Goal: Information Seeking & Learning: Learn about a topic

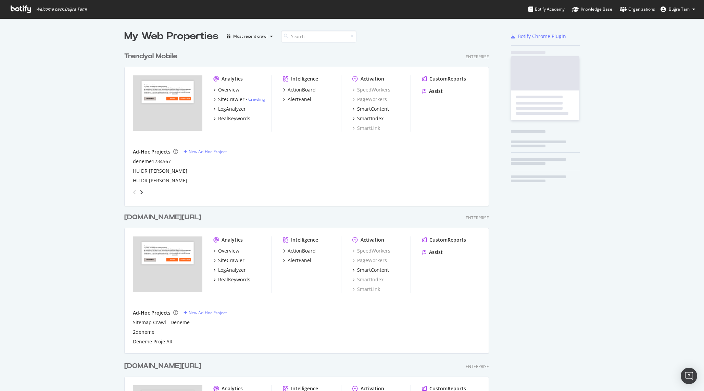
scroll to position [987, 370]
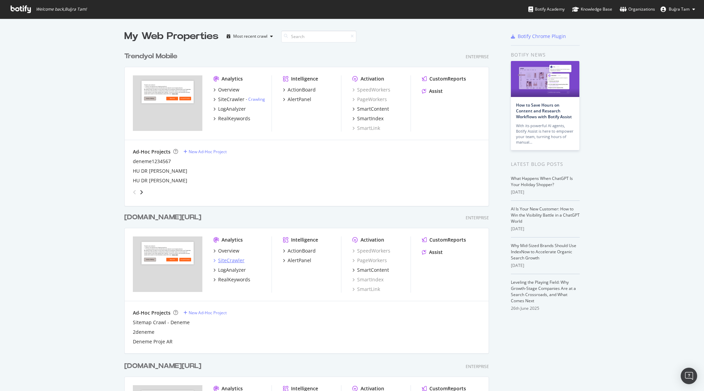
click at [236, 261] on div "SiteCrawler" at bounding box center [231, 260] width 26 height 7
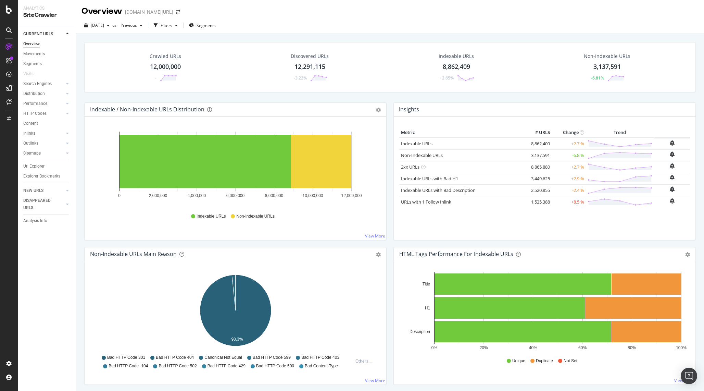
click at [164, 61] on div "Crawled URLs 12,000,000 -" at bounding box center [165, 67] width 45 height 36
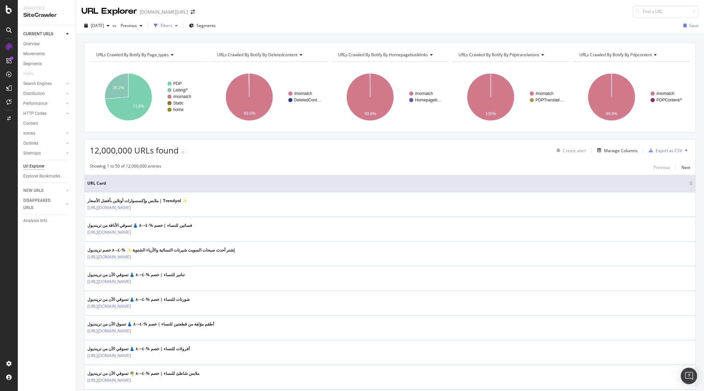
click at [180, 24] on div "button" at bounding box center [176, 26] width 8 height 4
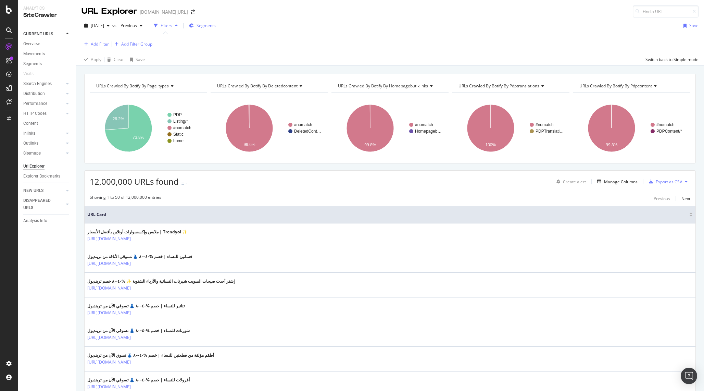
click at [216, 22] on div "Segments" at bounding box center [202, 26] width 27 height 10
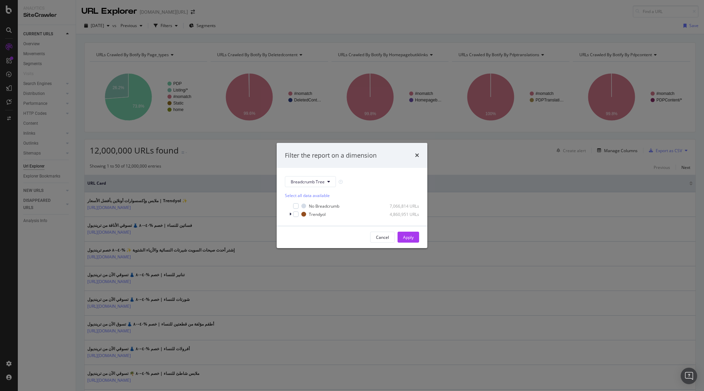
click at [351, 127] on div "Filter the report on a dimension Breadcrumb Tree Select all data available No B…" at bounding box center [352, 195] width 704 height 391
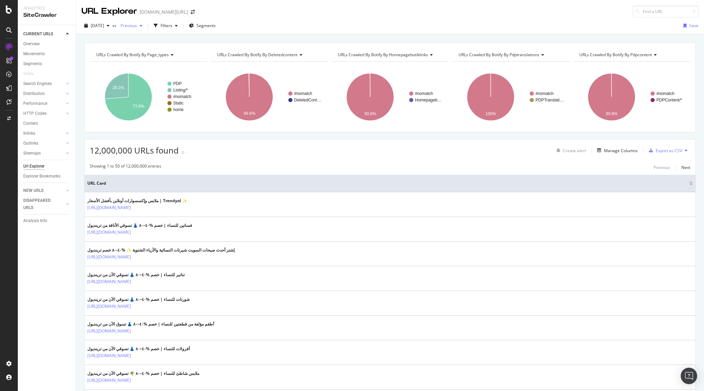
click at [145, 30] on div "Previous" at bounding box center [131, 26] width 27 height 10
click at [172, 27] on div "Filters" at bounding box center [167, 26] width 12 height 6
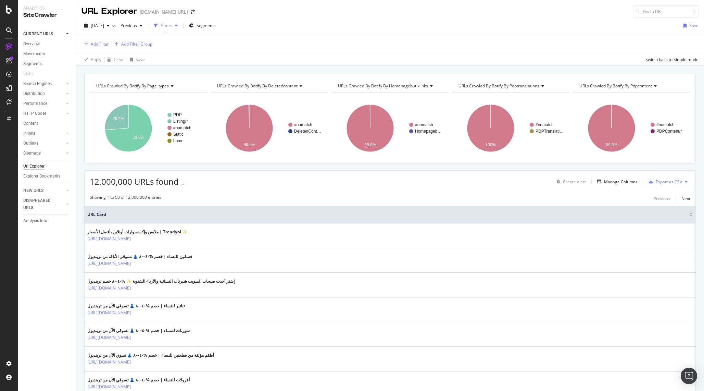
click at [107, 45] on div "Add Filter" at bounding box center [100, 44] width 18 height 6
click at [212, 22] on div "Segments" at bounding box center [202, 26] width 27 height 10
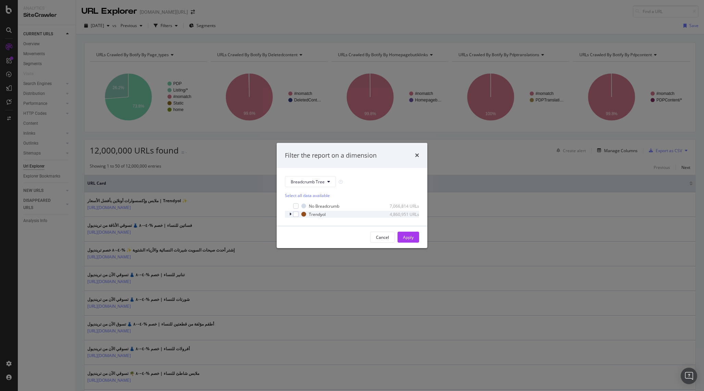
click at [290, 215] on icon "modal" at bounding box center [290, 214] width 2 height 4
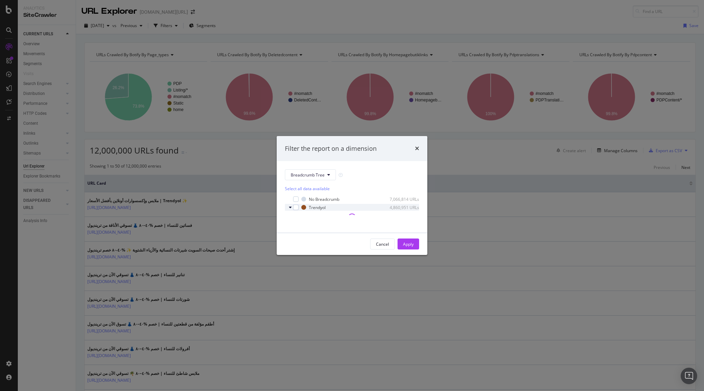
click at [290, 209] on icon "modal" at bounding box center [290, 207] width 3 height 4
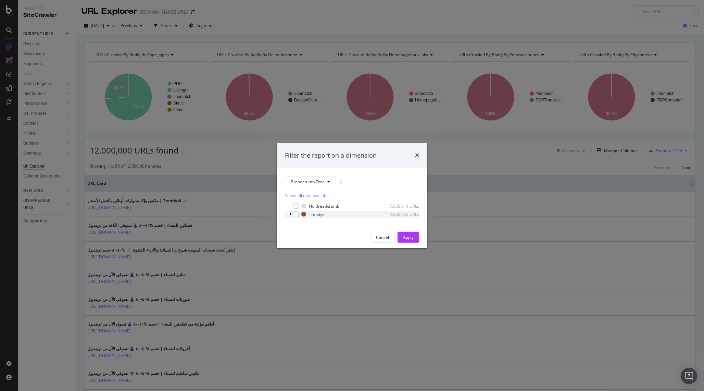
click at [290, 209] on div "modal" at bounding box center [291, 205] width 4 height 7
click at [310, 177] on button "Breadcrumb Tree" at bounding box center [310, 181] width 51 height 11
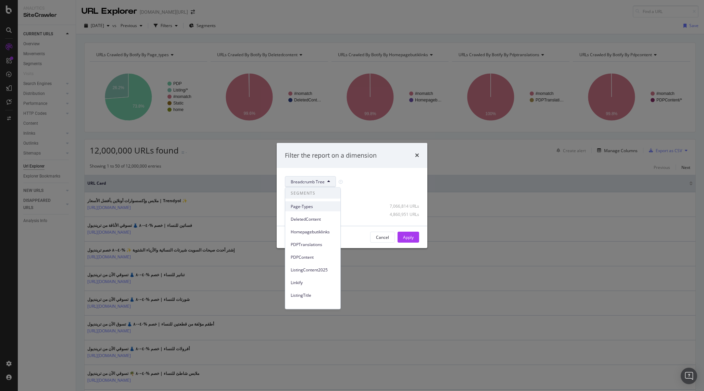
click at [315, 210] on div "Page-Types" at bounding box center [312, 206] width 55 height 10
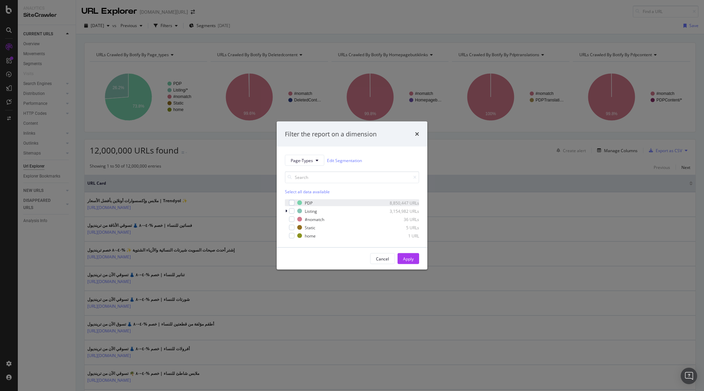
click at [288, 201] on div "modal" at bounding box center [287, 202] width 4 height 7
click at [289, 202] on div "modal" at bounding box center [291, 202] width 5 height 5
click at [292, 210] on div "modal" at bounding box center [291, 210] width 5 height 5
click at [287, 210] on div "modal" at bounding box center [287, 211] width 4 height 7
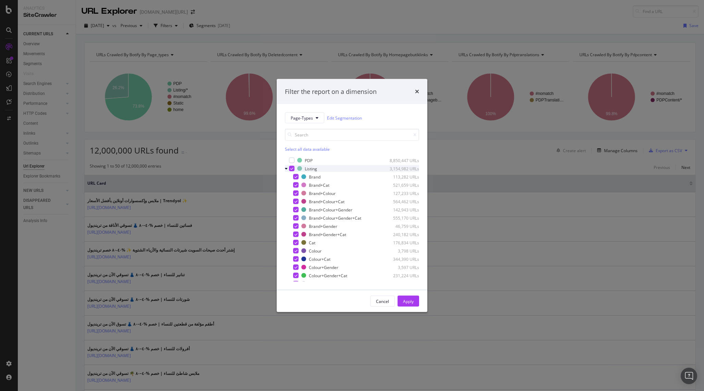
click at [291, 168] on icon "modal" at bounding box center [291, 168] width 3 height 3
click at [284, 168] on div "Page-Types Edit Segmentation Select all data available PDP 8,850,447 URLs Listi…" at bounding box center [352, 197] width 151 height 186
click at [286, 168] on icon "modal" at bounding box center [286, 168] width 3 height 4
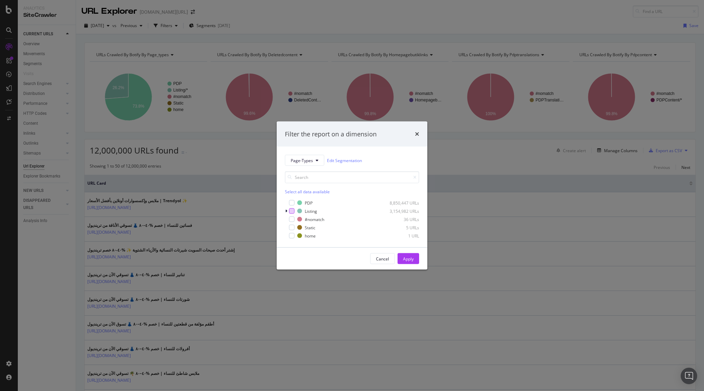
click at [387, 271] on div "Filter the report on a dimension Page-Types Edit Segmentation Select all data a…" at bounding box center [352, 195] width 704 height 391
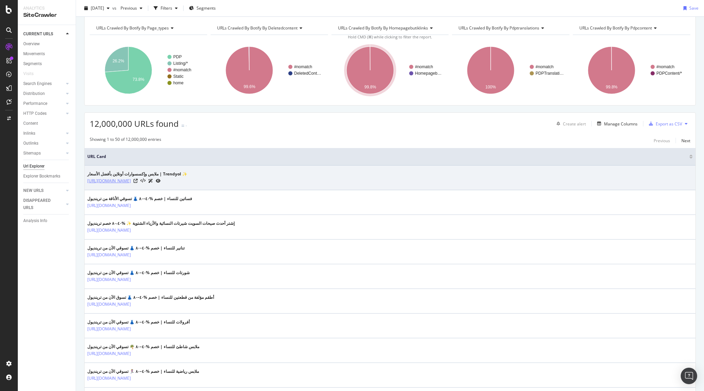
scroll to position [26, 0]
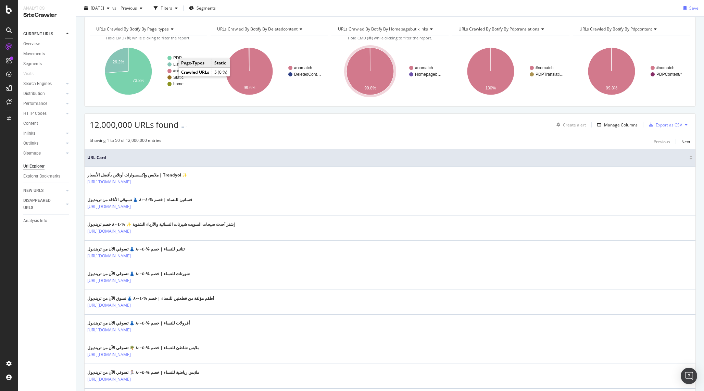
click at [172, 76] on rect "A chart." at bounding box center [184, 77] width 34 height 4
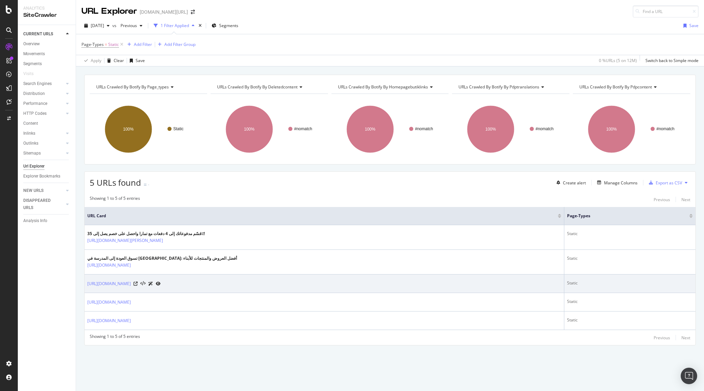
drag, startPoint x: 184, startPoint y: 285, endPoint x: 86, endPoint y: 284, distance: 97.9
click at [86, 284] on td "[URL][DOMAIN_NAME]" at bounding box center [325, 283] width 480 height 18
copy link "[URL][DOMAIN_NAME]"
click at [161, 283] on div at bounding box center [147, 283] width 27 height 7
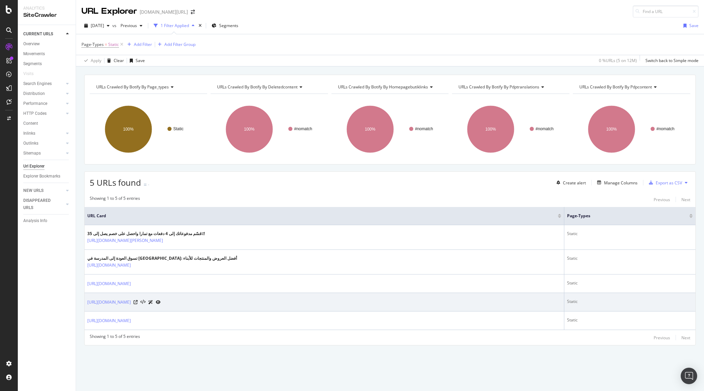
click at [214, 299] on div "[URL][DOMAIN_NAME]" at bounding box center [324, 301] width 474 height 7
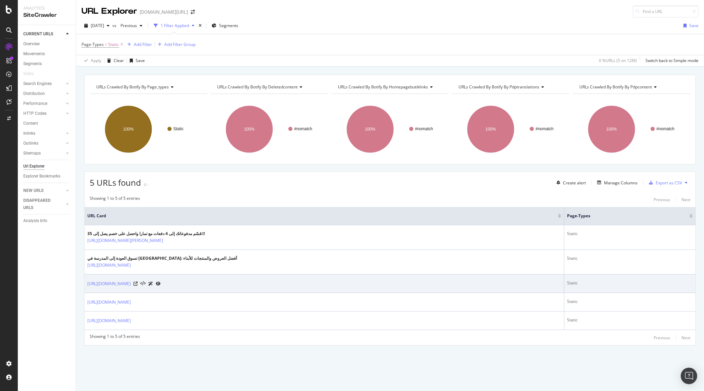
drag, startPoint x: 184, startPoint y: 285, endPoint x: 85, endPoint y: 284, distance: 99.7
click at [85, 284] on td "[URL][DOMAIN_NAME]" at bounding box center [325, 283] width 480 height 18
copy link "[URL][DOMAIN_NAME]"
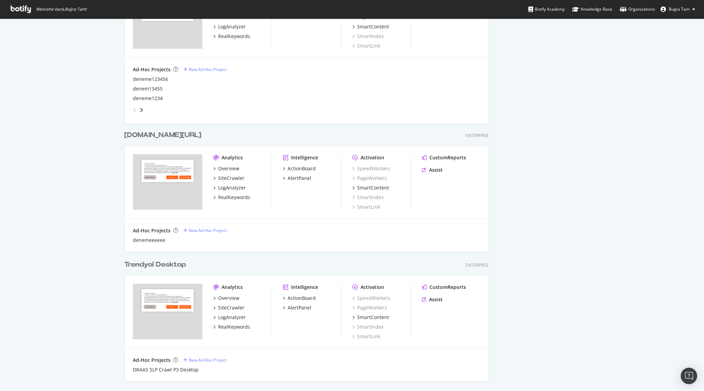
scroll to position [398, 0]
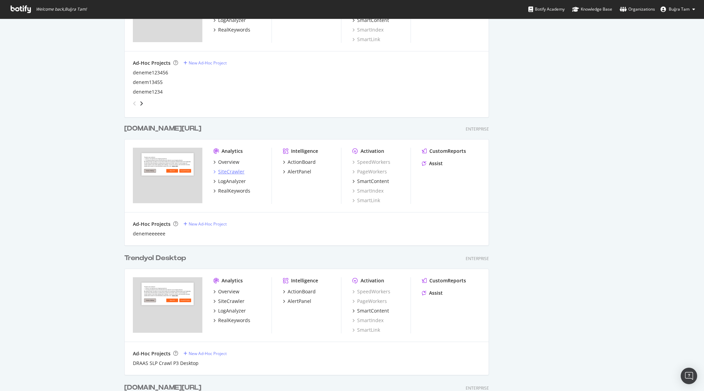
click at [230, 170] on div "SiteCrawler" at bounding box center [231, 171] width 26 height 7
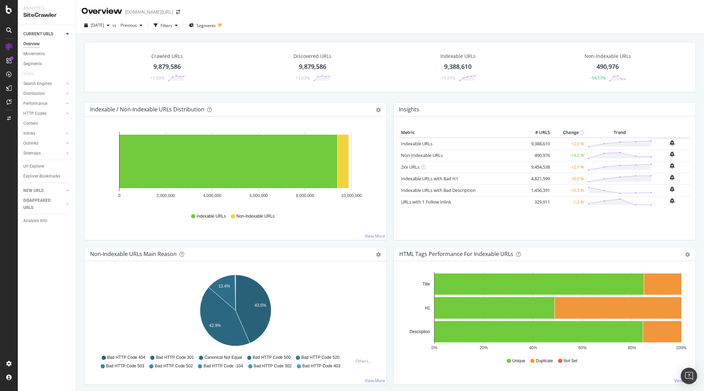
click at [171, 68] on div "9,879,586" at bounding box center [166, 66] width 27 height 9
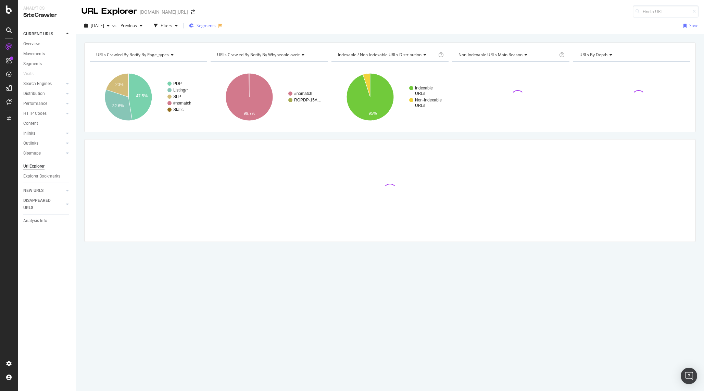
click at [212, 24] on span "Segments" at bounding box center [206, 26] width 19 height 6
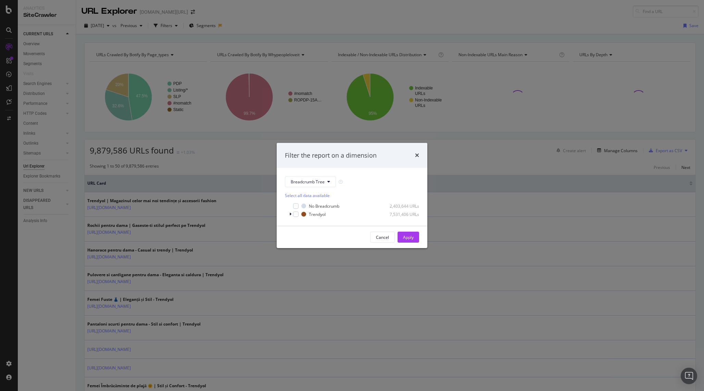
click at [266, 158] on div "Filter the report on a dimension Breadcrumb Tree Select all data available No B…" at bounding box center [352, 195] width 704 height 391
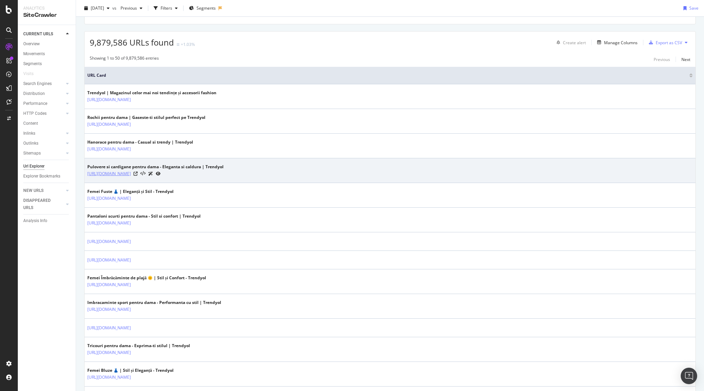
scroll to position [107, 0]
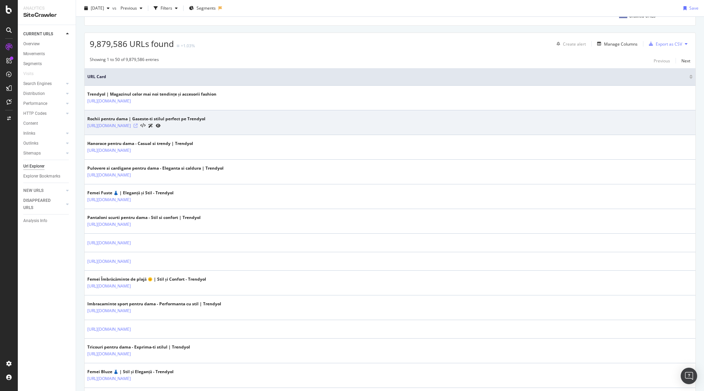
click at [138, 125] on icon at bounding box center [136, 126] width 4 height 4
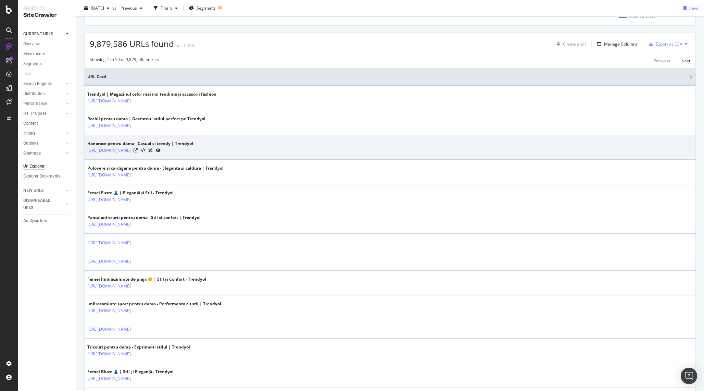
drag, startPoint x: 197, startPoint y: 151, endPoint x: 86, endPoint y: 151, distance: 111.3
click at [86, 151] on td "Hanorace pentru dama - Casual si trendy | Trendyol [URL][DOMAIN_NAME]" at bounding box center [390, 147] width 611 height 25
copy link "[URL][DOMAIN_NAME]"
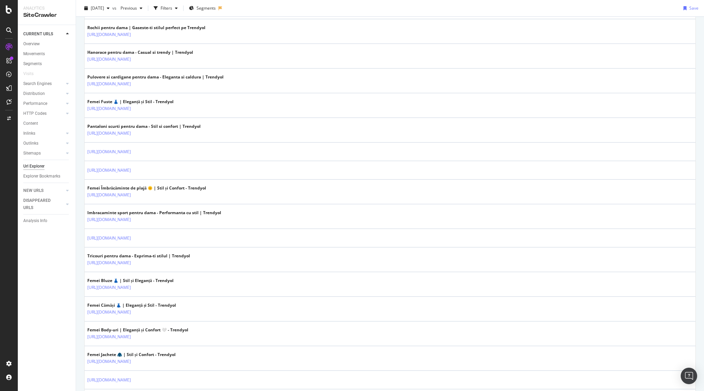
scroll to position [206, 0]
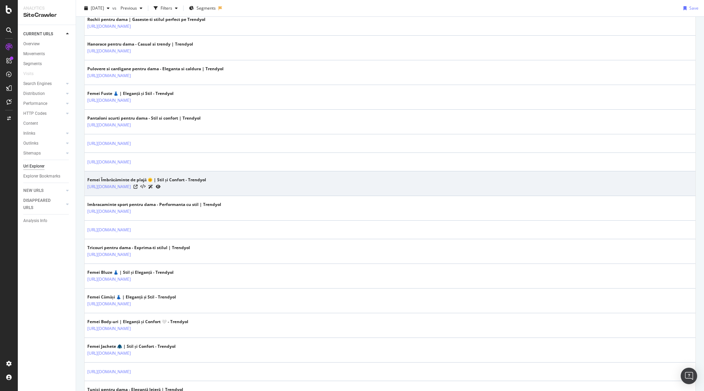
drag, startPoint x: 218, startPoint y: 186, endPoint x: 87, endPoint y: 188, distance: 130.8
click at [87, 188] on td "Femei Îmbrăcăminte de plajă 🌞 | Stil și Confort - Trendyol [URL][DOMAIN_NAME]" at bounding box center [390, 183] width 611 height 25
copy link "[URL][DOMAIN_NAME]"
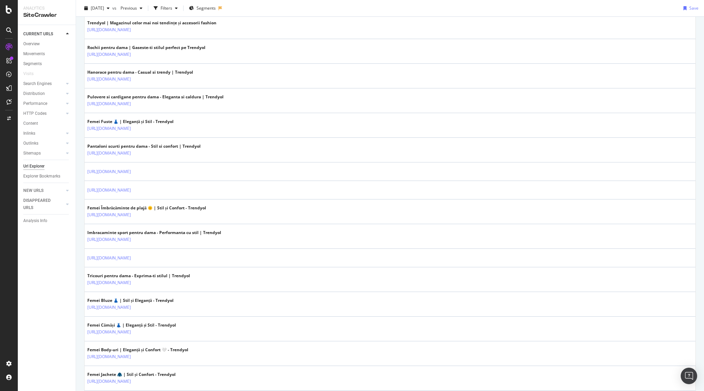
scroll to position [158, 0]
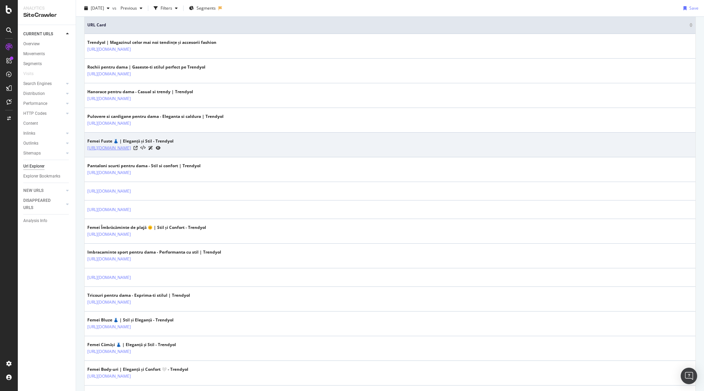
drag, startPoint x: 83, startPoint y: 148, endPoint x: 177, endPoint y: 148, distance: 94.2
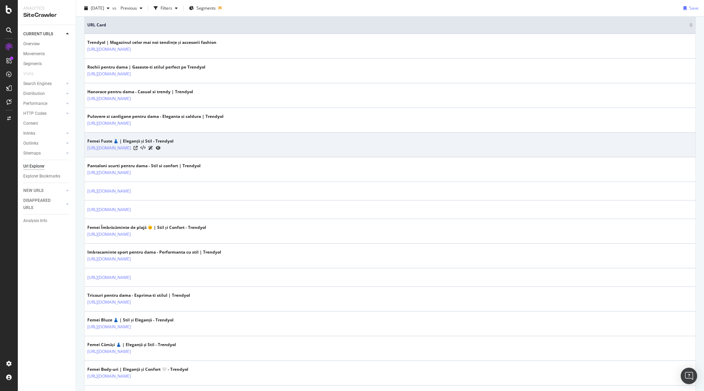
drag, startPoint x: 86, startPoint y: 147, endPoint x: 184, endPoint y: 148, distance: 97.9
click at [184, 148] on td "Femei Fuste 👗 | Eleganță și Stil - Trendyol [URL][DOMAIN_NAME]" at bounding box center [390, 145] width 611 height 25
copy link "[URL][DOMAIN_NAME]"
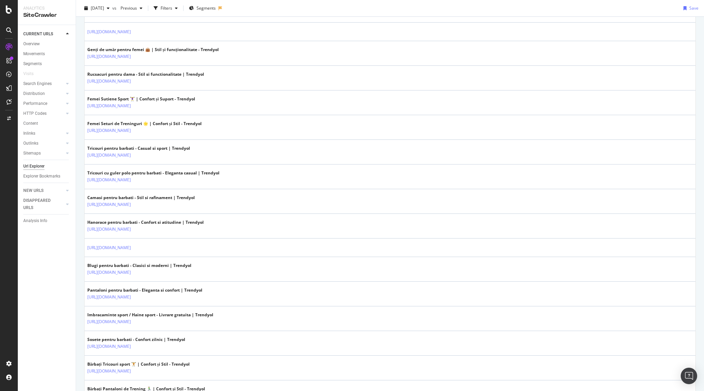
scroll to position [1024, 0]
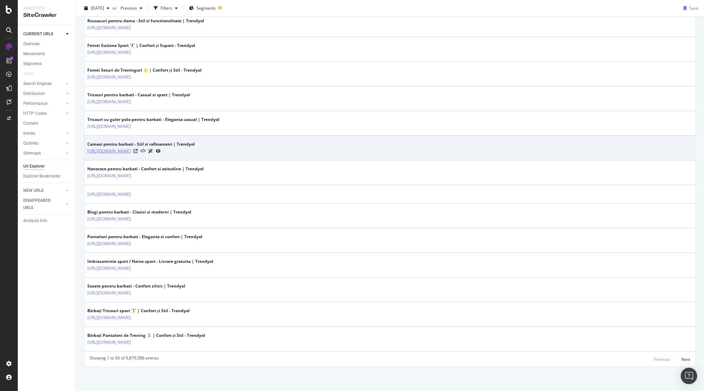
drag, startPoint x: 82, startPoint y: 152, endPoint x: 145, endPoint y: 148, distance: 63.1
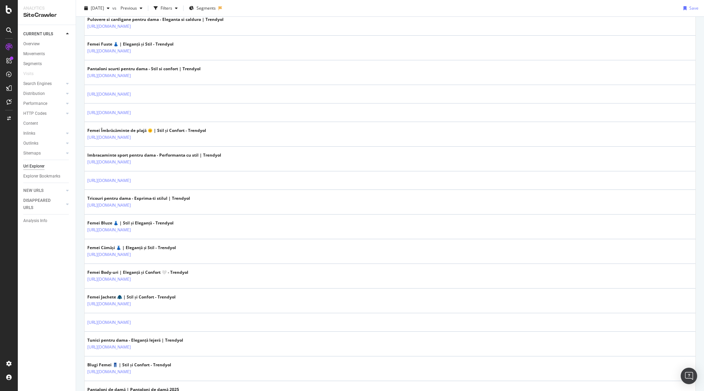
scroll to position [0, 0]
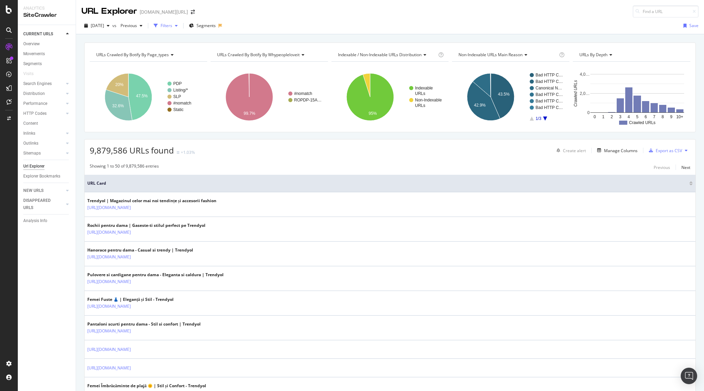
click at [172, 26] on div "Filters" at bounding box center [167, 26] width 12 height 6
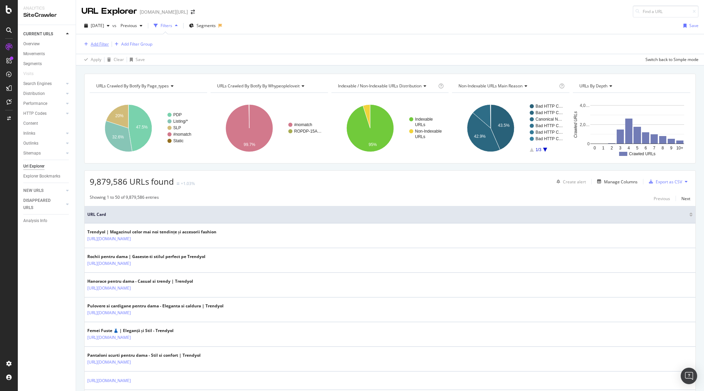
click at [102, 41] on div "Add Filter" at bounding box center [100, 44] width 18 height 6
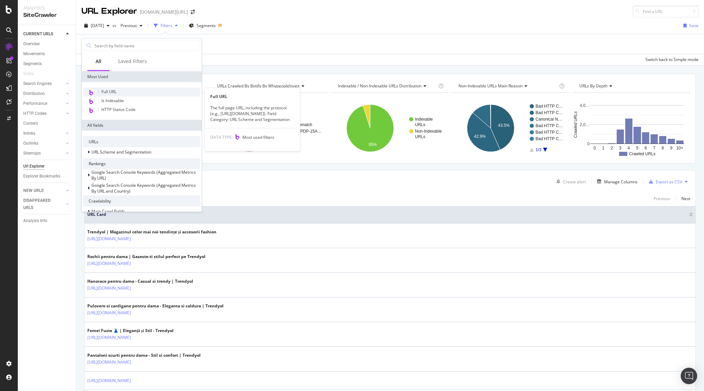
click at [132, 92] on div "Full URL" at bounding box center [141, 92] width 117 height 9
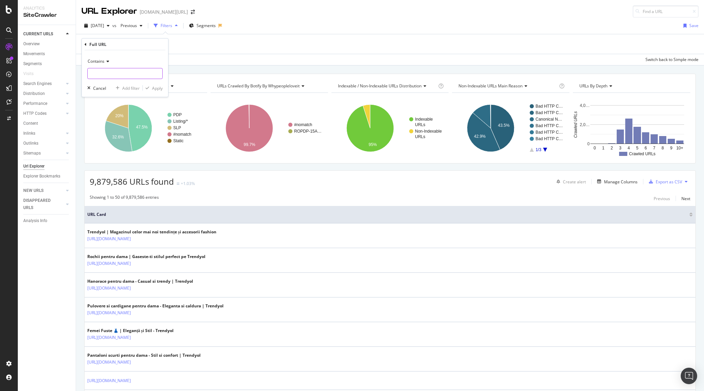
click at [121, 73] on input "text" at bounding box center [125, 73] width 75 height 11
click at [105, 62] on icon at bounding box center [106, 61] width 5 height 4
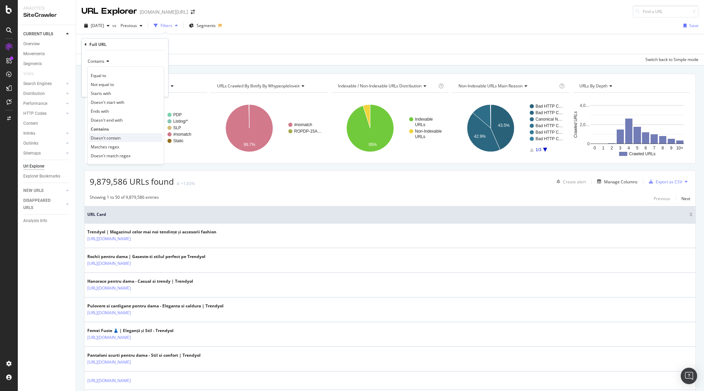
click at [117, 135] on span "Doesn't contain" at bounding box center [106, 138] width 30 height 6
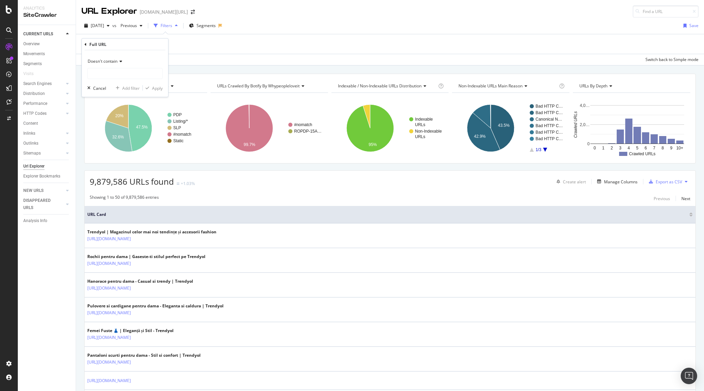
click at [106, 60] on span "Doesn't contain" at bounding box center [103, 61] width 30 height 6
click at [108, 128] on div "Contains" at bounding box center [125, 128] width 73 height 9
click at [116, 74] on input "text" at bounding box center [125, 73] width 75 height 11
type input "i"
type input "-p-"
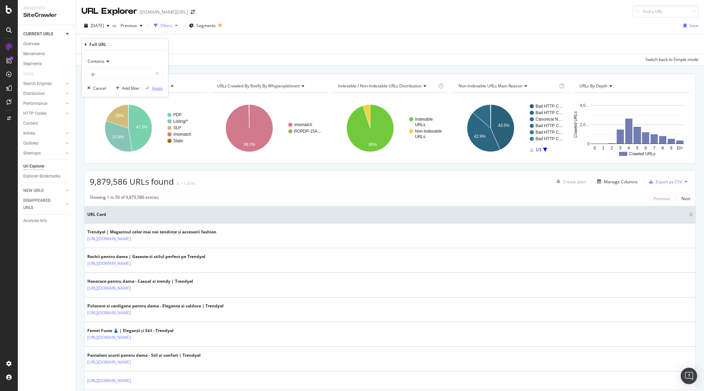
click at [151, 86] on div "button" at bounding box center [147, 88] width 9 height 4
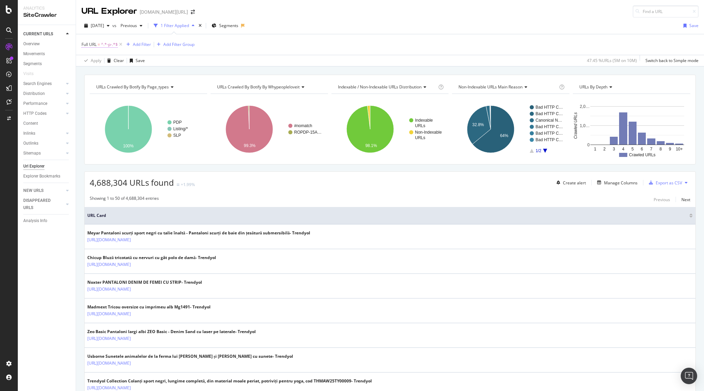
click at [109, 46] on span "^.*-p-.*$" at bounding box center [109, 45] width 17 height 10
click at [116, 75] on input "-p-" at bounding box center [120, 72] width 65 height 11
type input "-v-"
click at [152, 87] on div "Apply" at bounding box center [157, 88] width 11 height 6
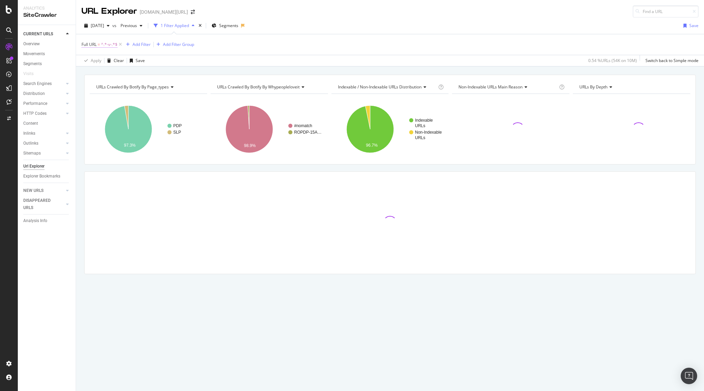
click at [108, 45] on span "^.*-v-.*$" at bounding box center [109, 45] width 16 height 10
click at [103, 161] on div "URLs Crawled By Botify By page_types Chart (by Value) Table Expand Export as CS…" at bounding box center [390, 120] width 612 height 90
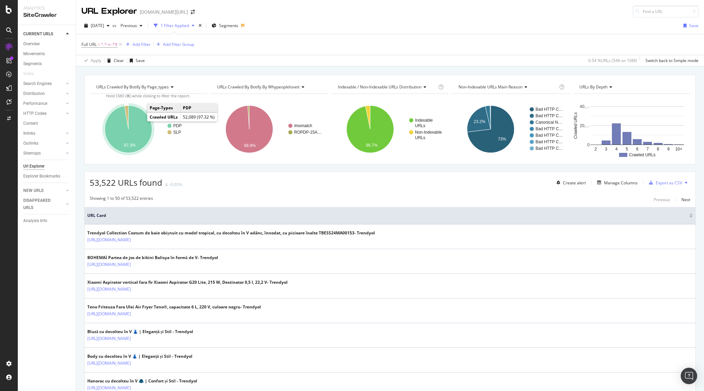
click at [141, 129] on icon "A chart." at bounding box center [128, 128] width 47 height 47
click at [127, 113] on icon "A chart." at bounding box center [126, 117] width 4 height 24
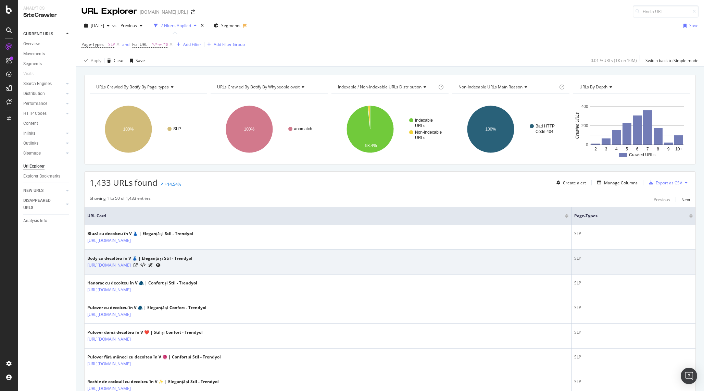
drag, startPoint x: 214, startPoint y: 267, endPoint x: 203, endPoint y: 268, distance: 11.7
click at [192, 268] on div "[URL][DOMAIN_NAME]" at bounding box center [139, 264] width 105 height 7
click at [138, 264] on icon at bounding box center [136, 265] width 4 height 4
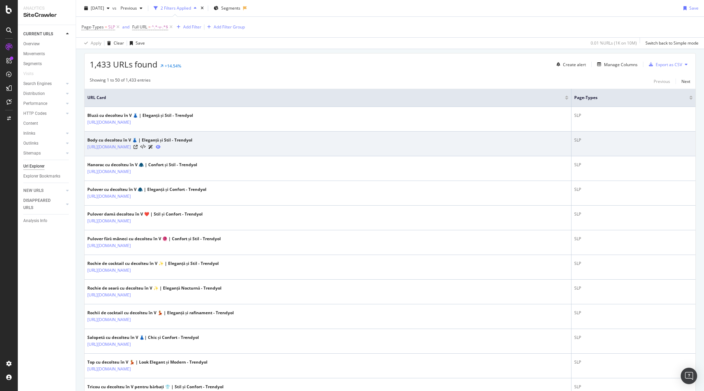
scroll to position [131, 0]
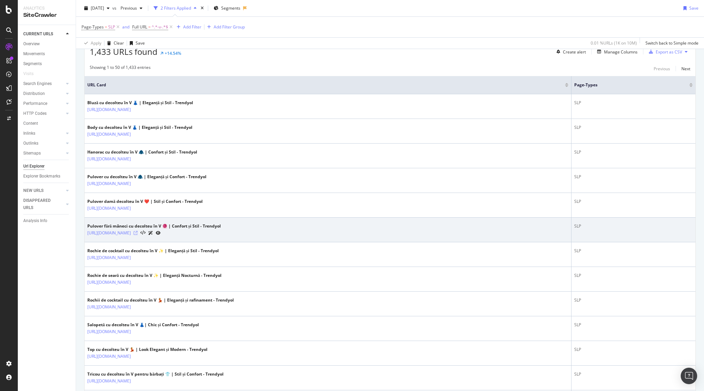
click at [138, 232] on icon at bounding box center [136, 233] width 4 height 4
click at [131, 232] on link "[URL][DOMAIN_NAME]" at bounding box center [108, 232] width 43 height 7
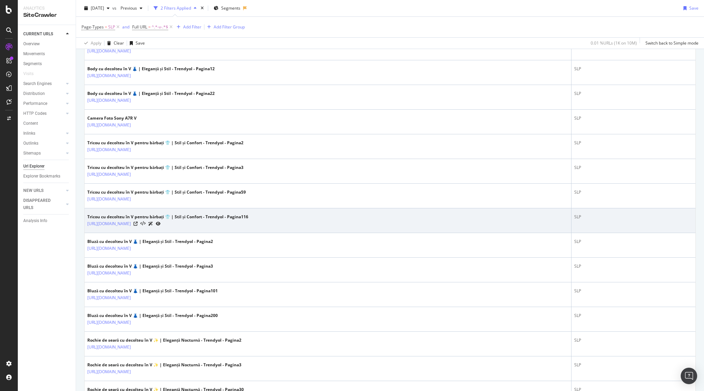
scroll to position [683, 0]
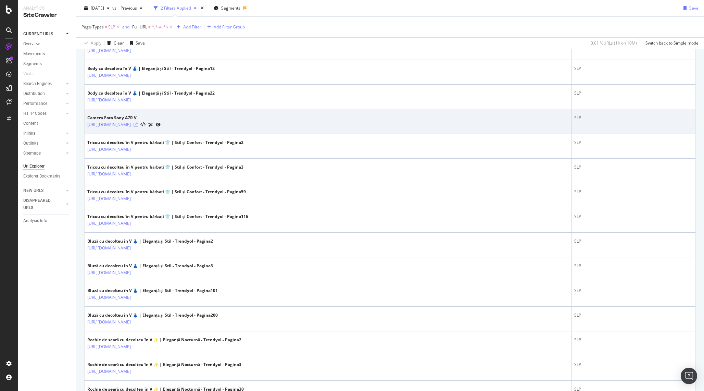
click at [138, 126] on icon at bounding box center [136, 125] width 4 height 4
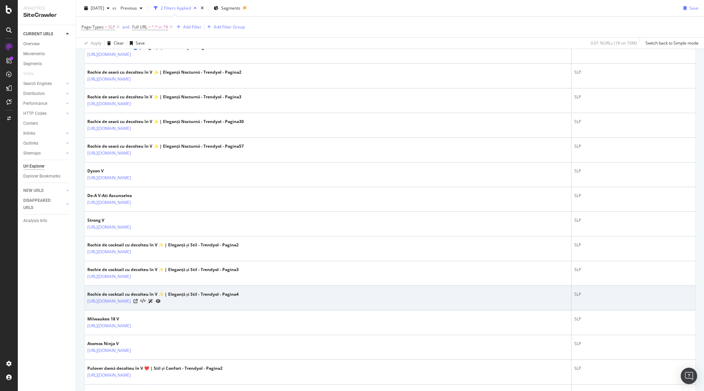
scroll to position [972, 0]
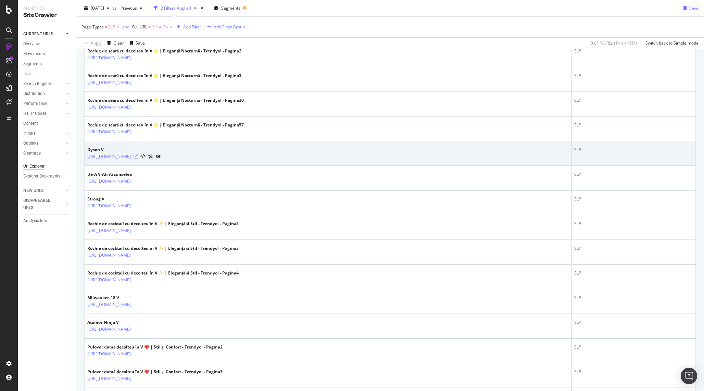
click at [138, 158] on icon at bounding box center [136, 156] width 4 height 4
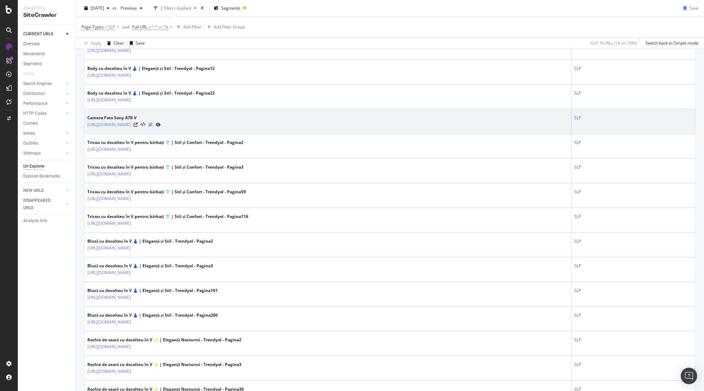
scroll to position [0, 0]
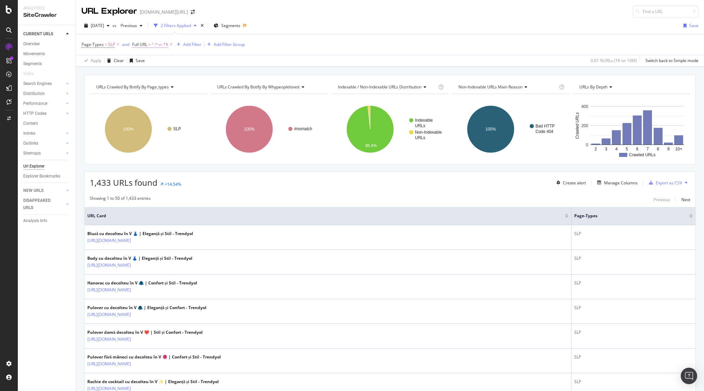
click at [146, 43] on span "Full URL" at bounding box center [139, 44] width 15 height 6
click at [207, 74] on icon at bounding box center [208, 73] width 4 height 5
click at [267, 49] on div "Page-Types = SLP and Full URL = ^.*-v-.*$ Add Filter Add Filter Group" at bounding box center [390, 44] width 617 height 21
click at [164, 46] on span "^.*-v-.*$" at bounding box center [160, 45] width 16 height 10
click at [151, 89] on div "Cancel" at bounding box center [149, 88] width 13 height 6
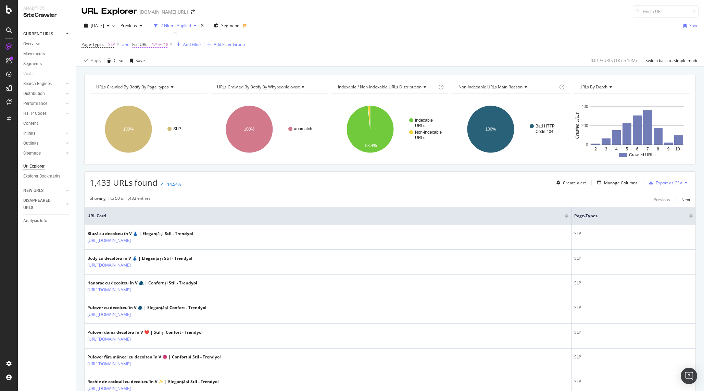
click at [139, 45] on span "Full URL" at bounding box center [139, 44] width 15 height 6
click at [189, 76] on input "-v-" at bounding box center [170, 72] width 65 height 11
click at [278, 48] on div "Page-Types = SLP and Full URL = ^.*-v-.*$ Add Filter Add Filter Group" at bounding box center [390, 44] width 617 height 21
click at [170, 44] on icon at bounding box center [171, 44] width 6 height 7
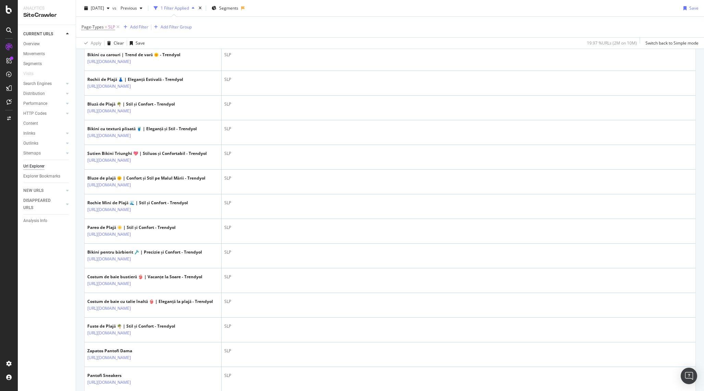
scroll to position [290, 0]
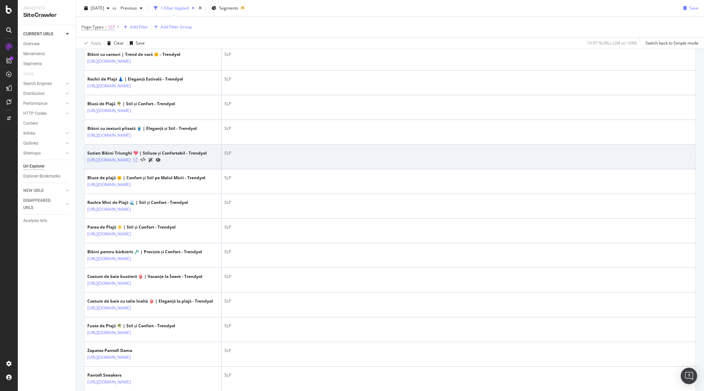
click at [138, 162] on icon at bounding box center [136, 160] width 4 height 4
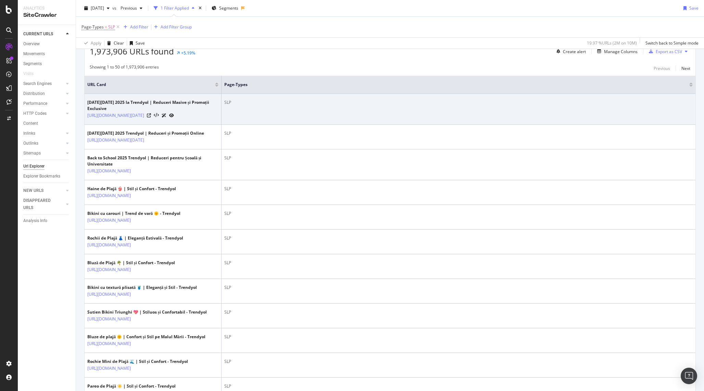
scroll to position [0, 0]
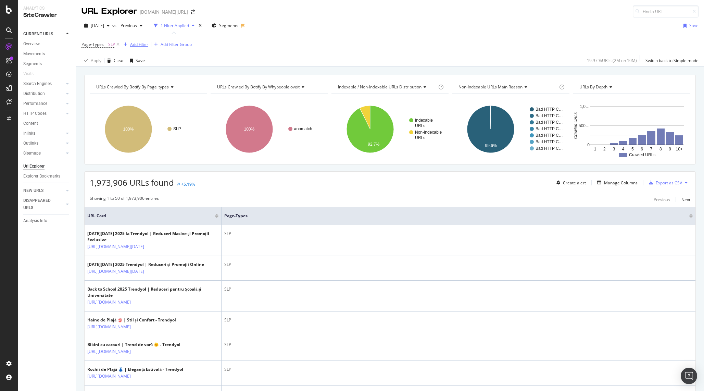
click at [141, 42] on div "Add Filter" at bounding box center [139, 44] width 18 height 6
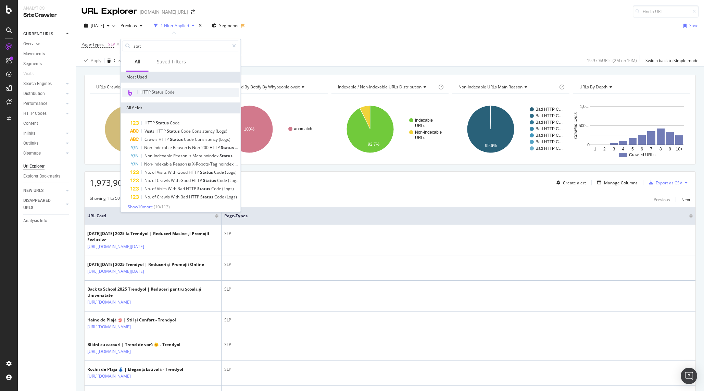
type input "stat"
click at [154, 89] on div "HTTP Status Code" at bounding box center [180, 92] width 117 height 9
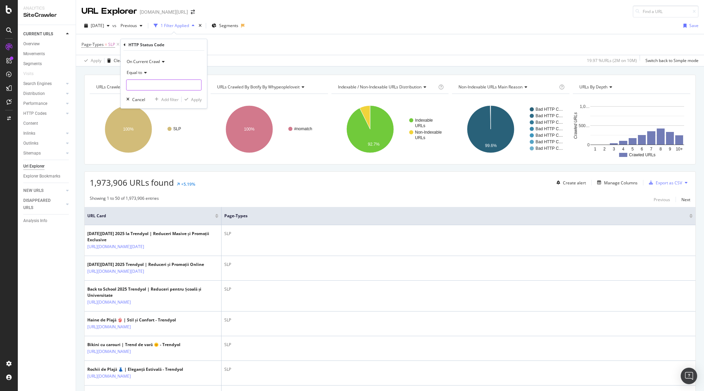
click at [154, 88] on input "number" at bounding box center [163, 84] width 75 height 11
type input "200"
click at [155, 94] on span "200" at bounding box center [149, 94] width 42 height 6
click at [193, 100] on div "Apply" at bounding box center [196, 100] width 11 height 6
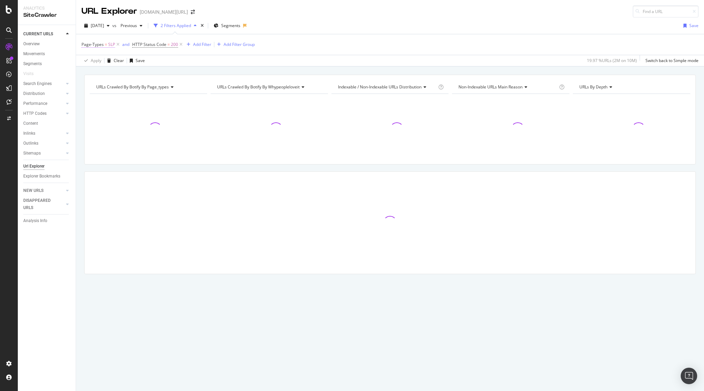
click at [108, 48] on span "SLP" at bounding box center [111, 45] width 7 height 10
click at [240, 65] on div "Apply Clear Save 18.51 % URLs ( 2M on 10M ) Switch back to Simple mode" at bounding box center [390, 60] width 628 height 11
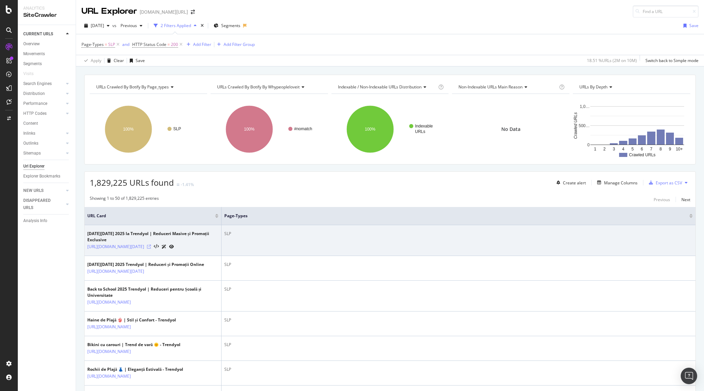
click at [151, 248] on icon at bounding box center [149, 247] width 4 height 4
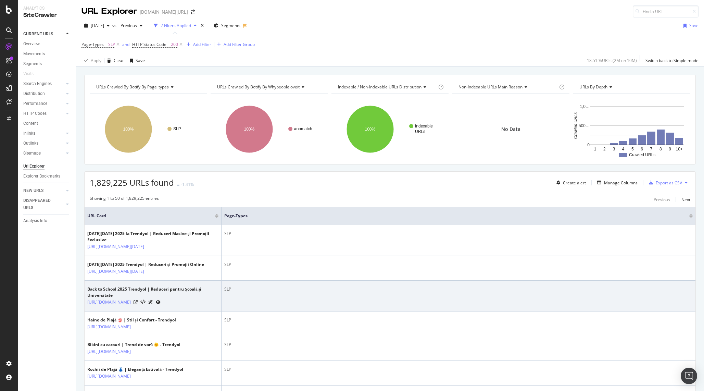
scroll to position [469, 0]
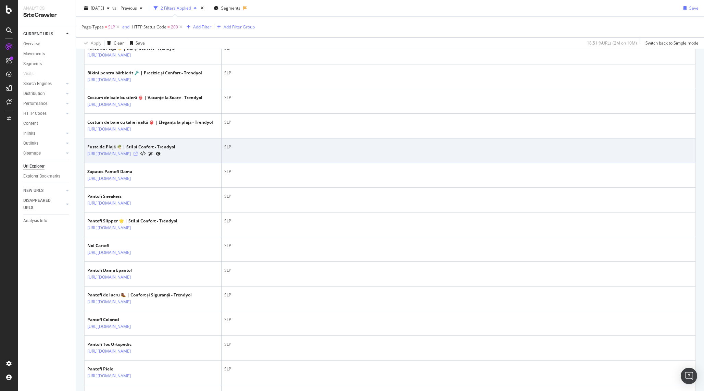
click at [138, 156] on icon at bounding box center [136, 154] width 4 height 4
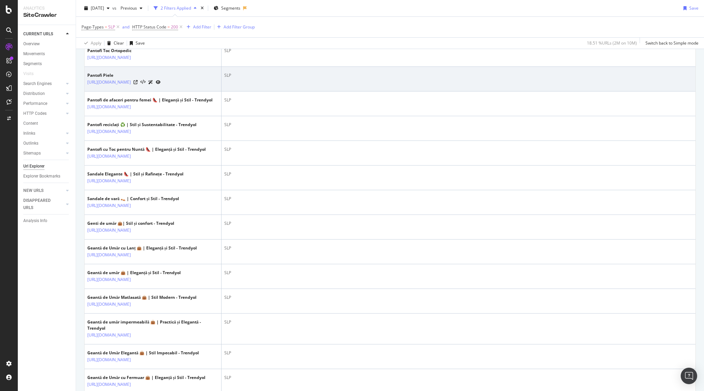
scroll to position [767, 0]
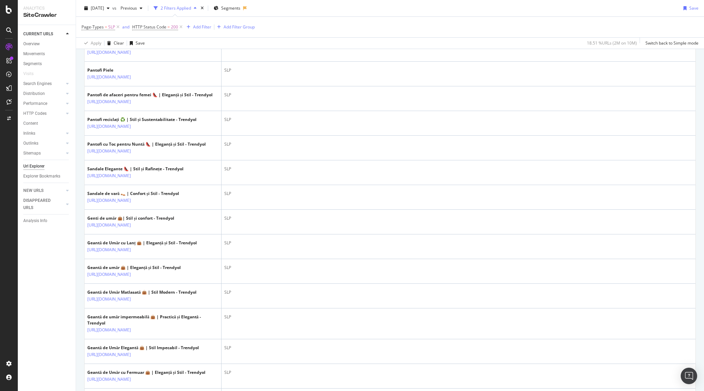
click at [138, 30] on icon at bounding box center [136, 28] width 4 height 4
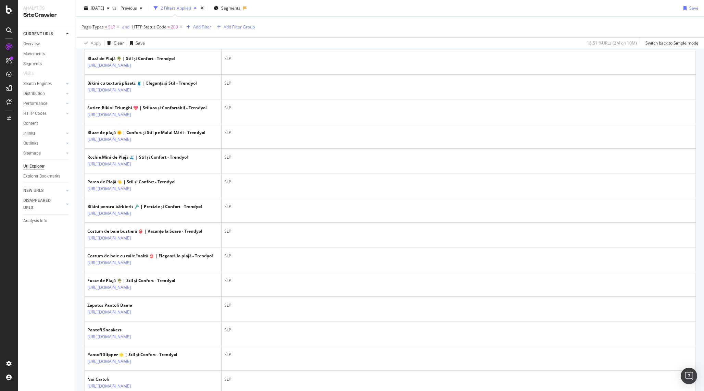
scroll to position [0, 0]
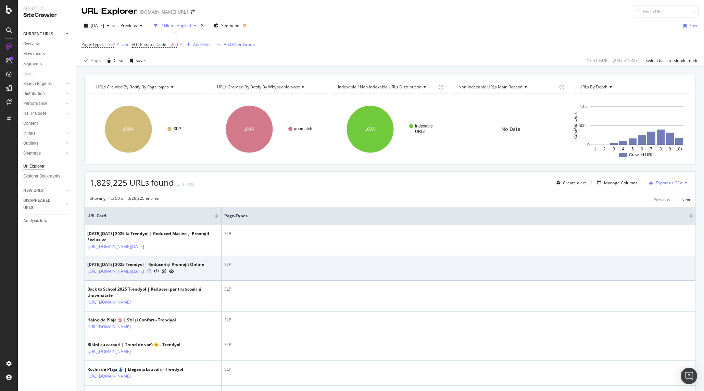
click at [151, 273] on icon at bounding box center [149, 271] width 4 height 4
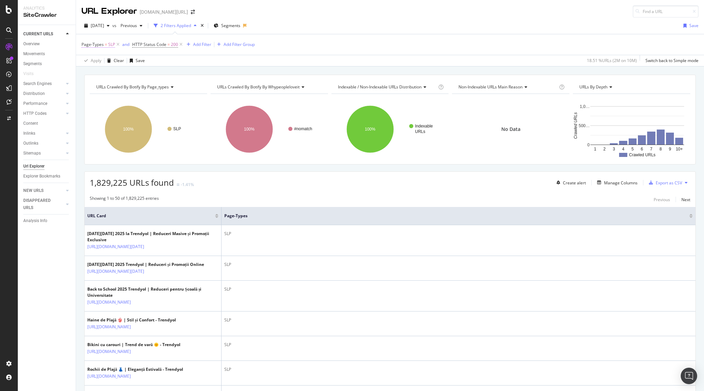
click at [112, 46] on span "SLP" at bounding box center [111, 45] width 7 height 10
click at [102, 86] on div "SLP" at bounding box center [125, 84] width 75 height 11
